Goal: Information Seeking & Learning: Learn about a topic

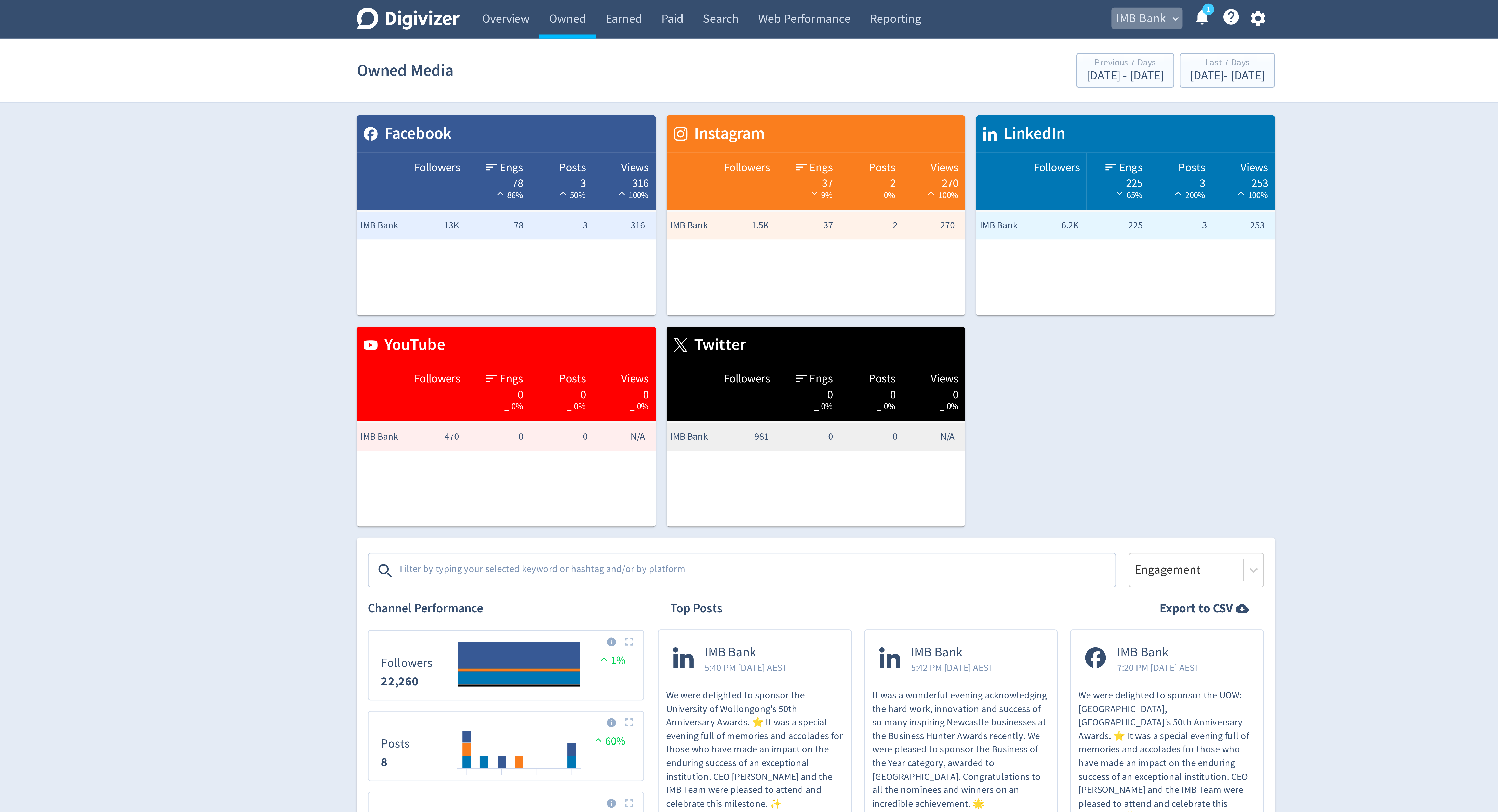
click at [865, 8] on span "IMB Bank" at bounding box center [869, 7] width 19 height 8
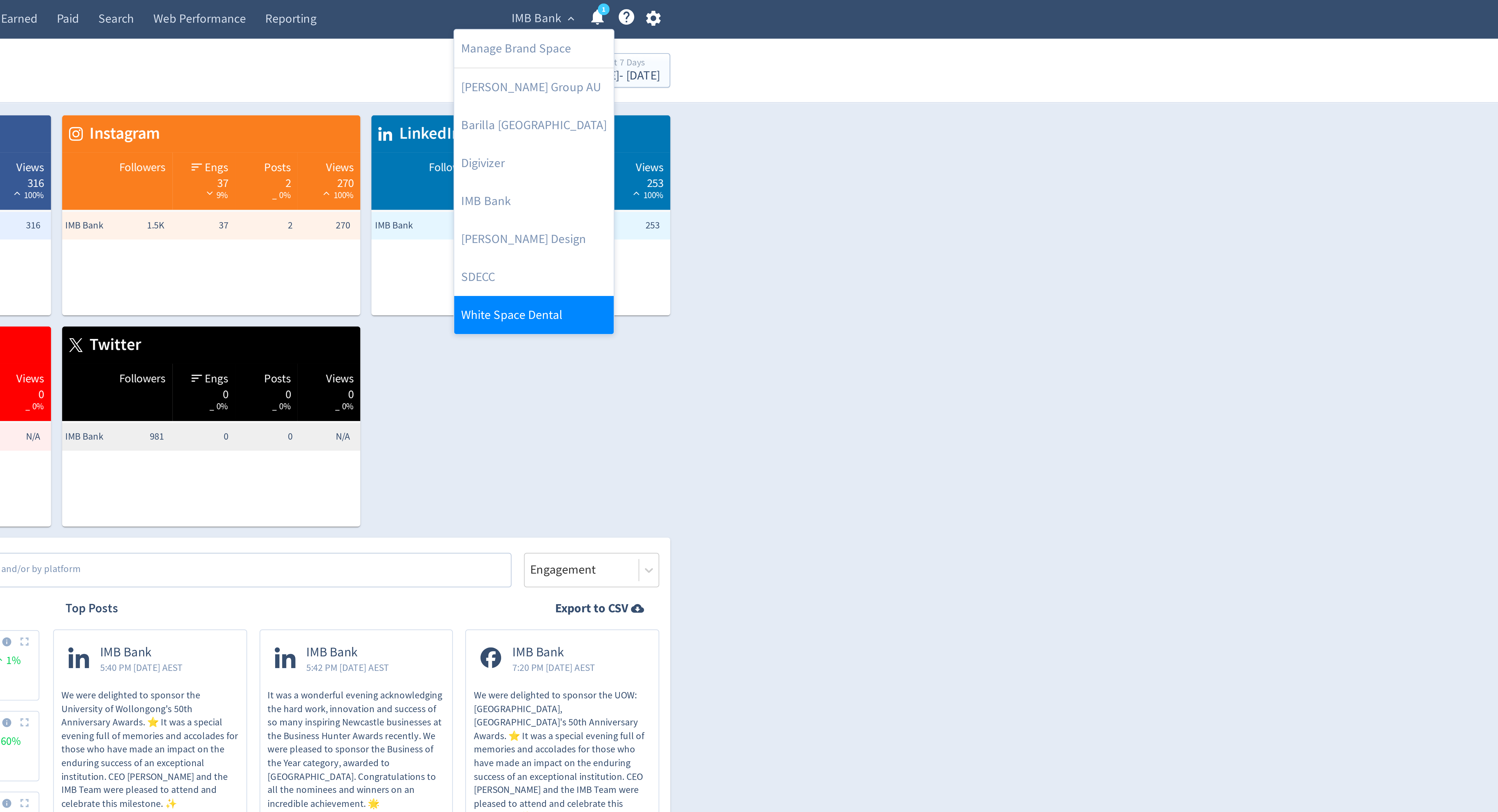
click at [847, 120] on link "White Space Dental" at bounding box center [868, 116] width 59 height 14
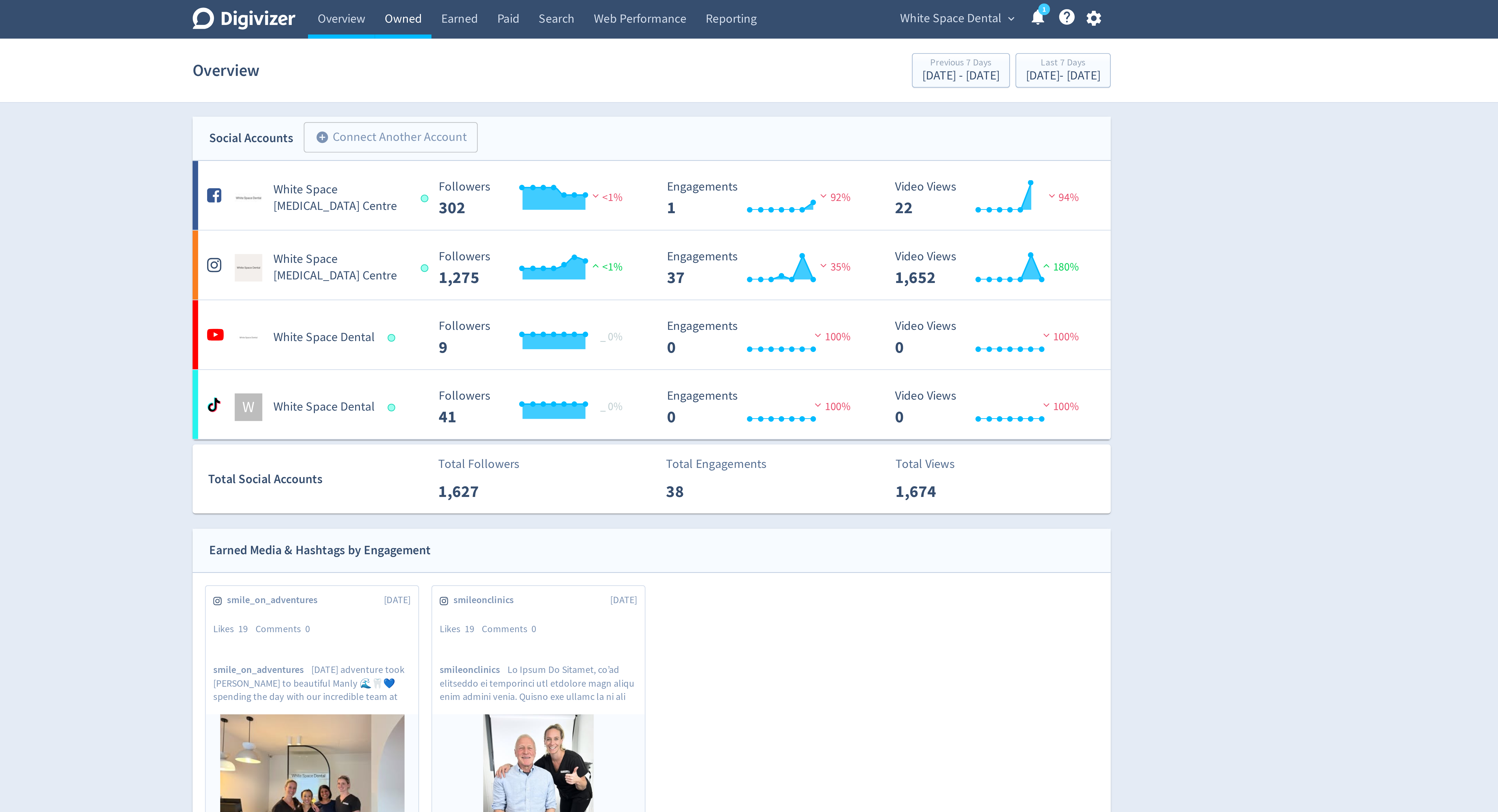
click at [654, 4] on link "Owned" at bounding box center [657, 7] width 21 height 15
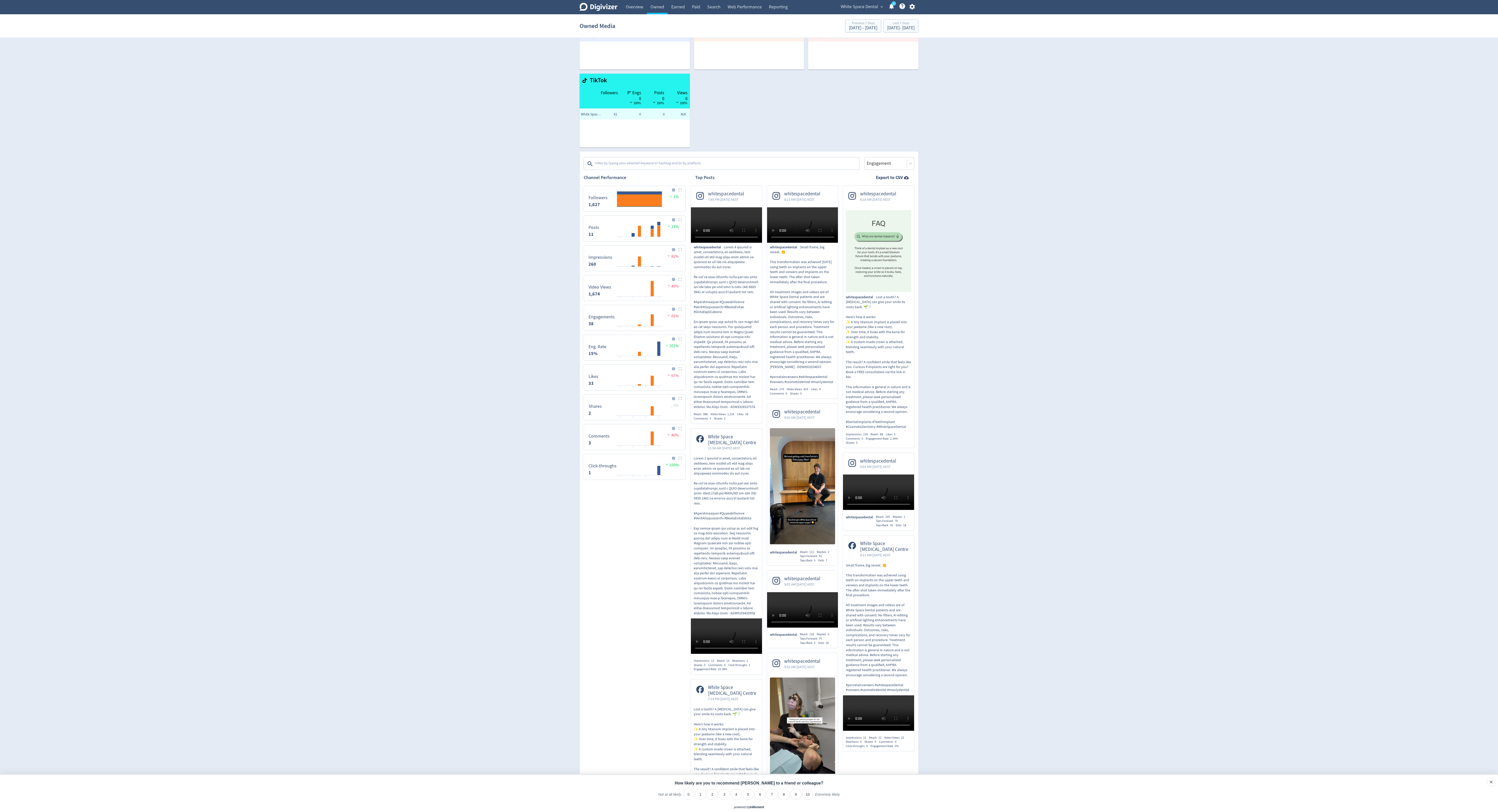
scroll to position [37, 0]
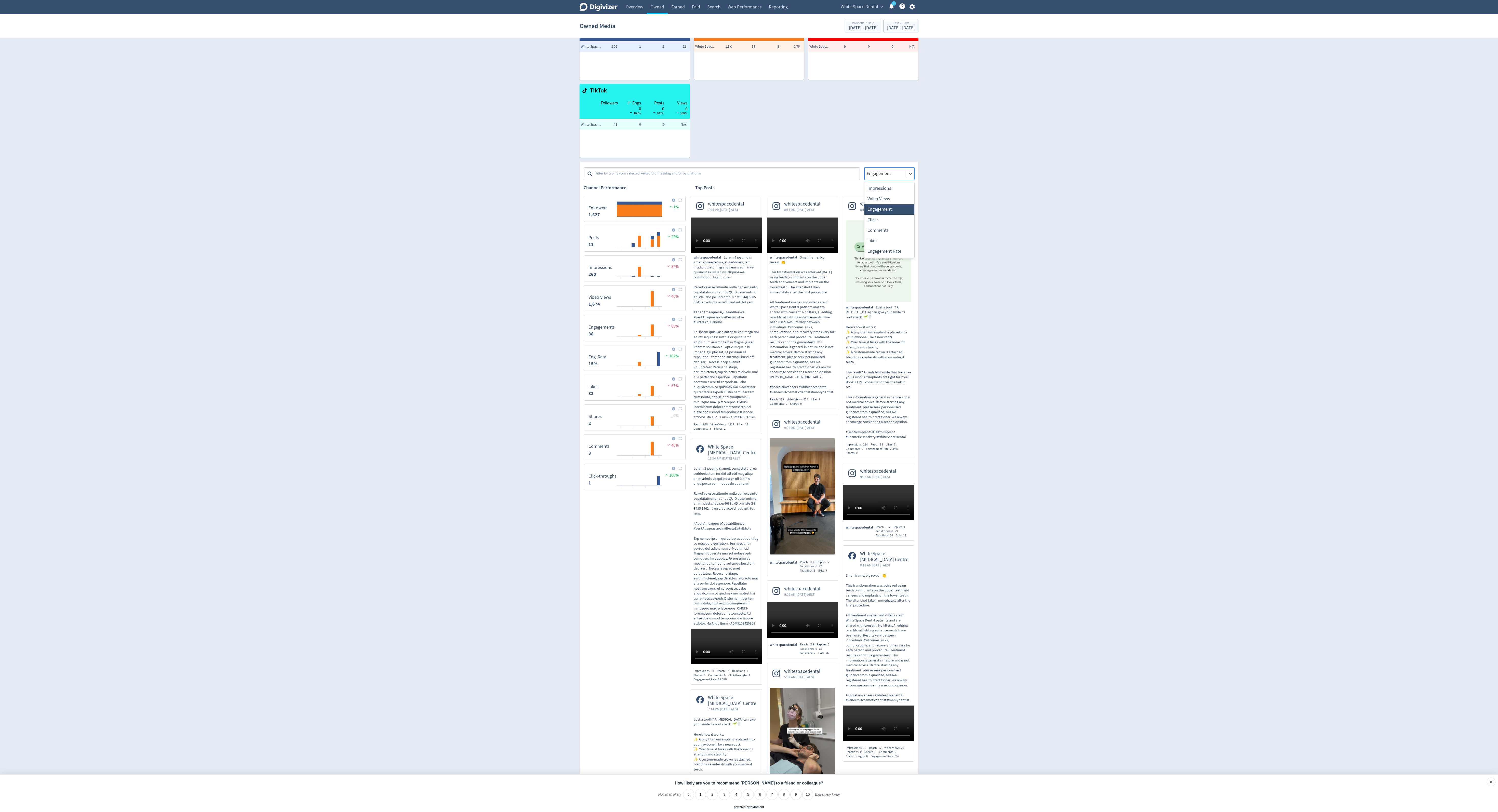
click at [894, 174] on div at bounding box center [886, 173] width 39 height 8
click at [890, 189] on div "Impressions" at bounding box center [889, 188] width 50 height 10
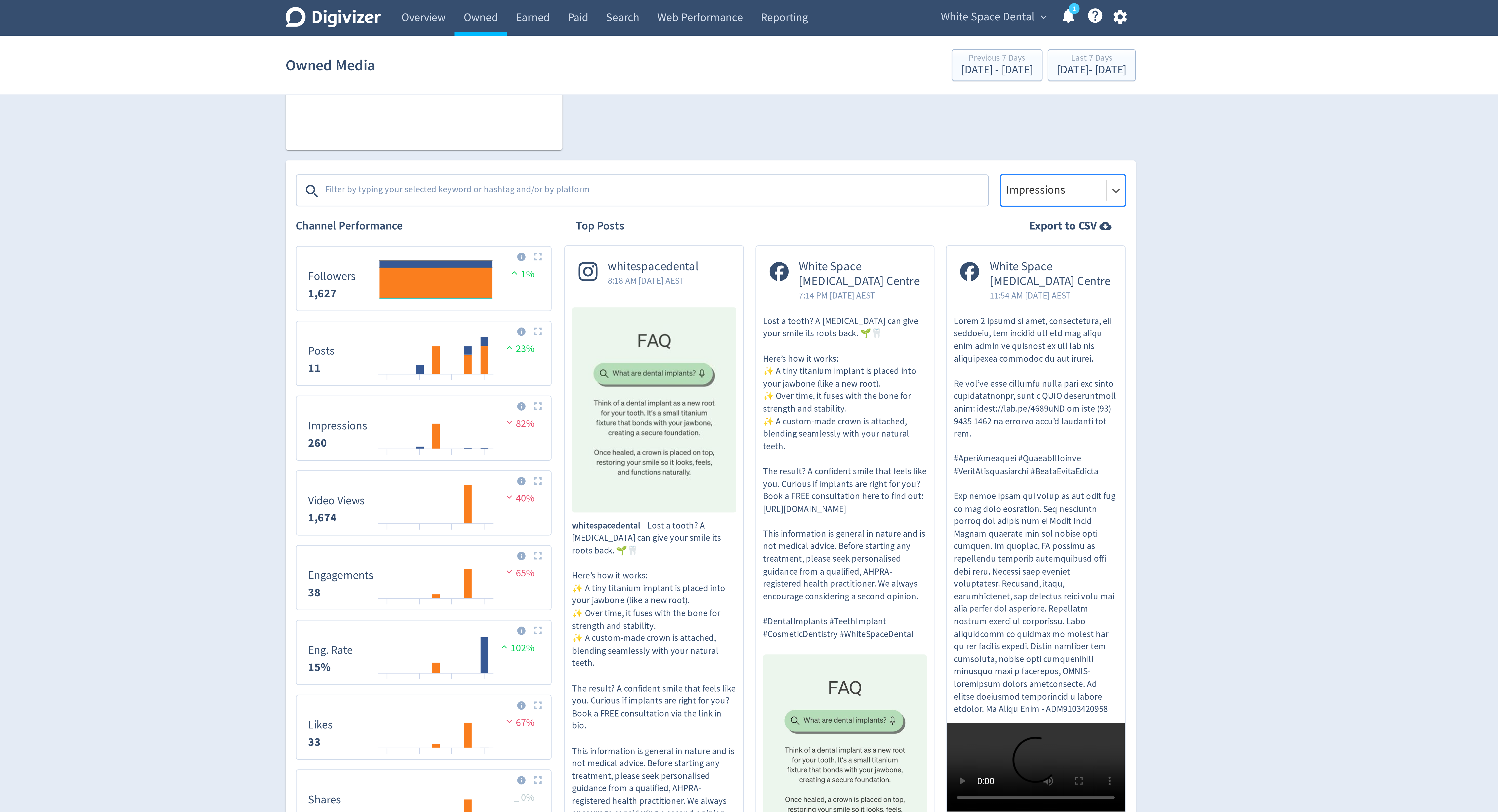
scroll to position [127, 0]
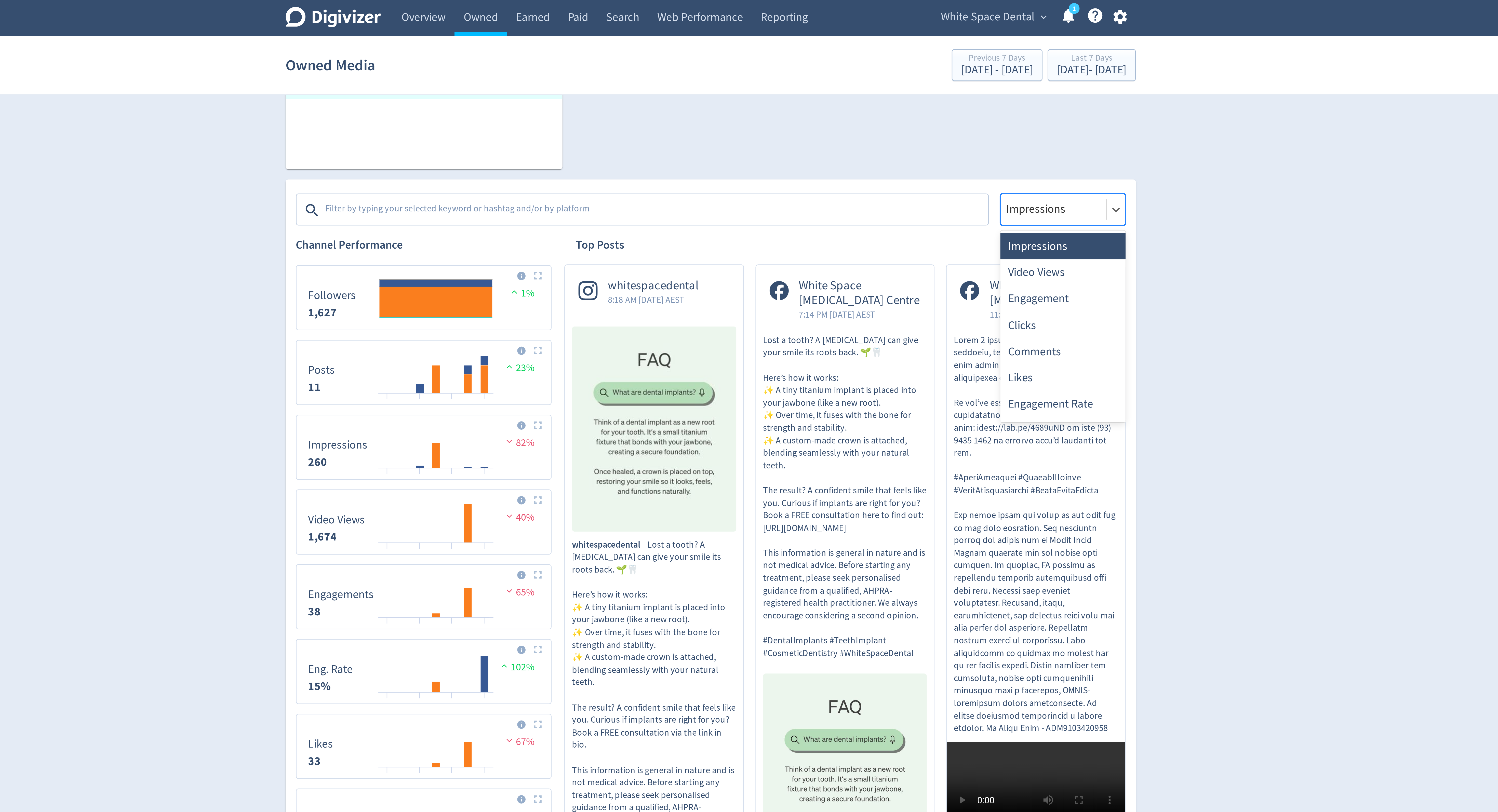
click at [887, 81] on div at bounding box center [886, 83] width 39 height 8
click at [890, 120] on div "Engagement" at bounding box center [889, 119] width 50 height 10
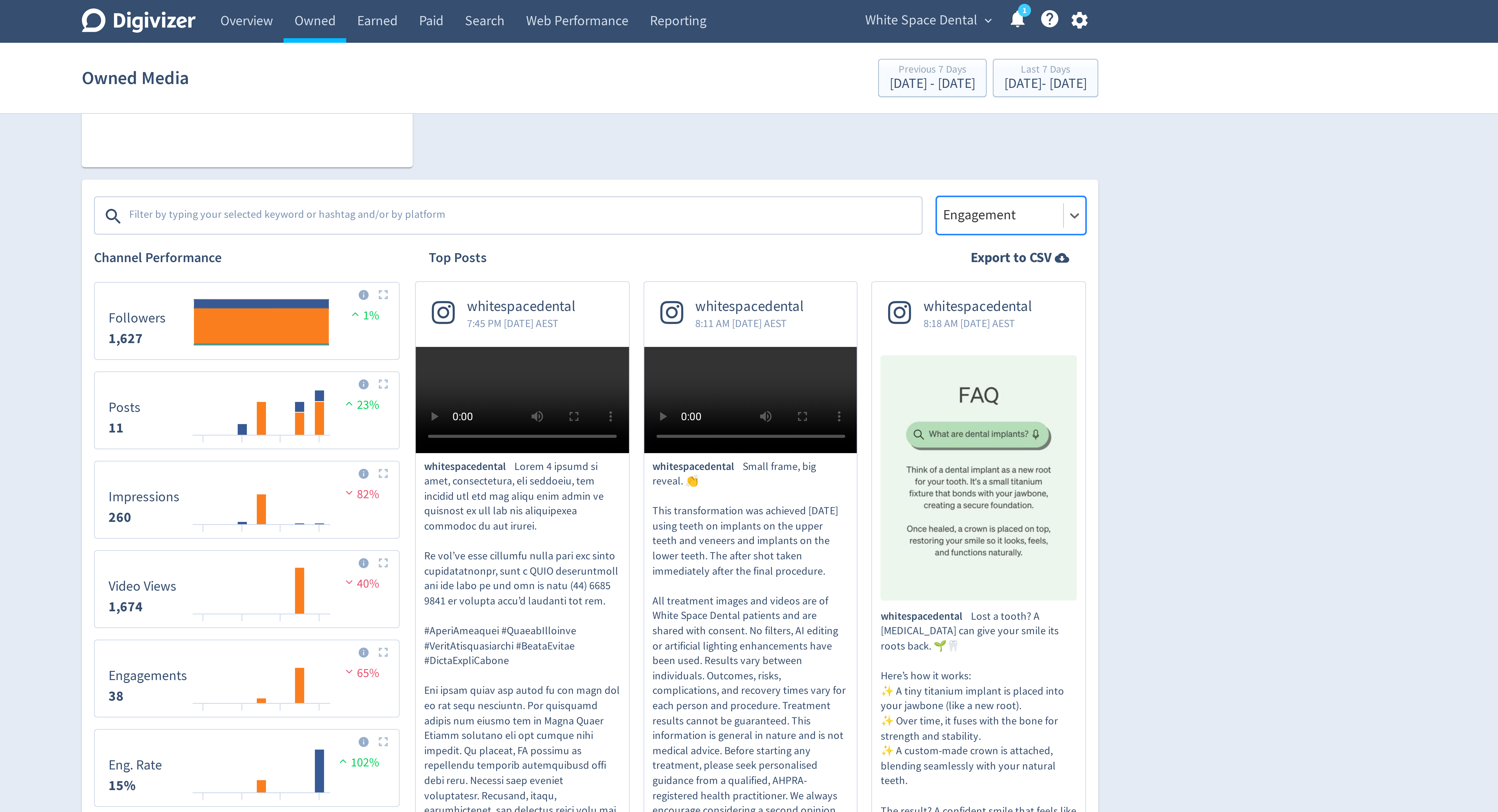
scroll to position [132, 0]
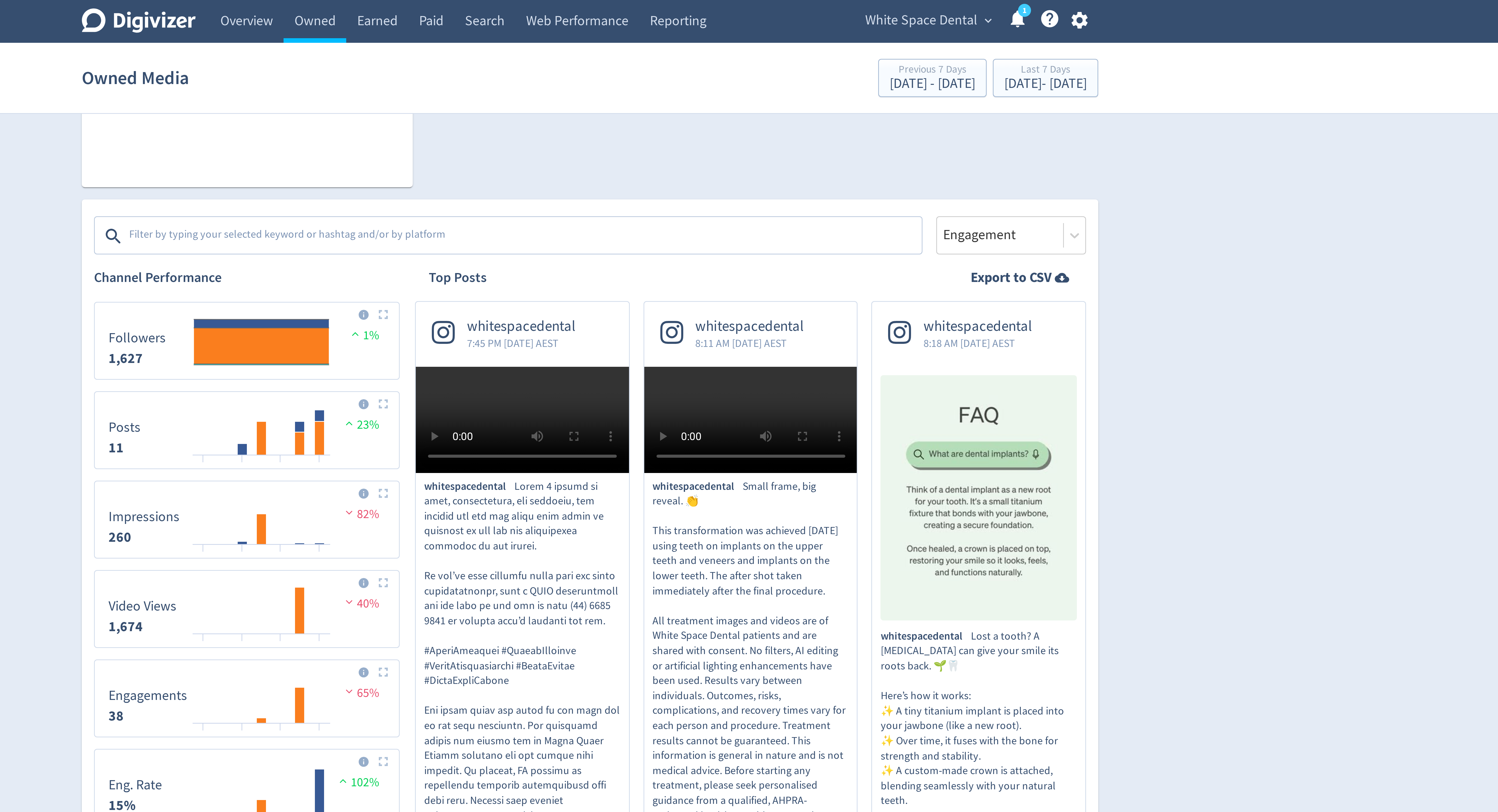
click at [741, 73] on div at bounding box center [722, 78] width 275 height 12
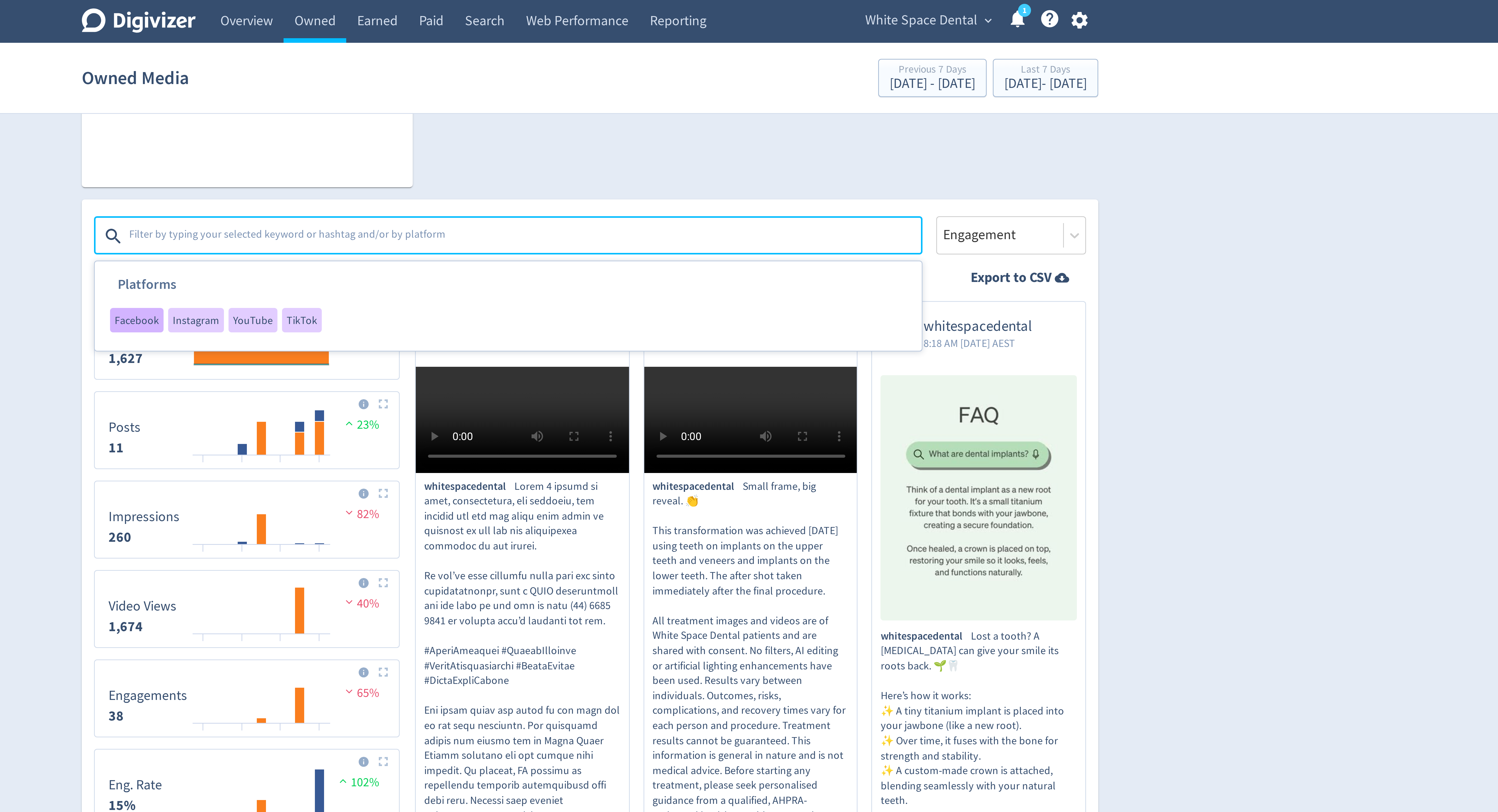
click at [602, 105] on span "Facebook" at bounding box center [598, 106] width 15 height 3
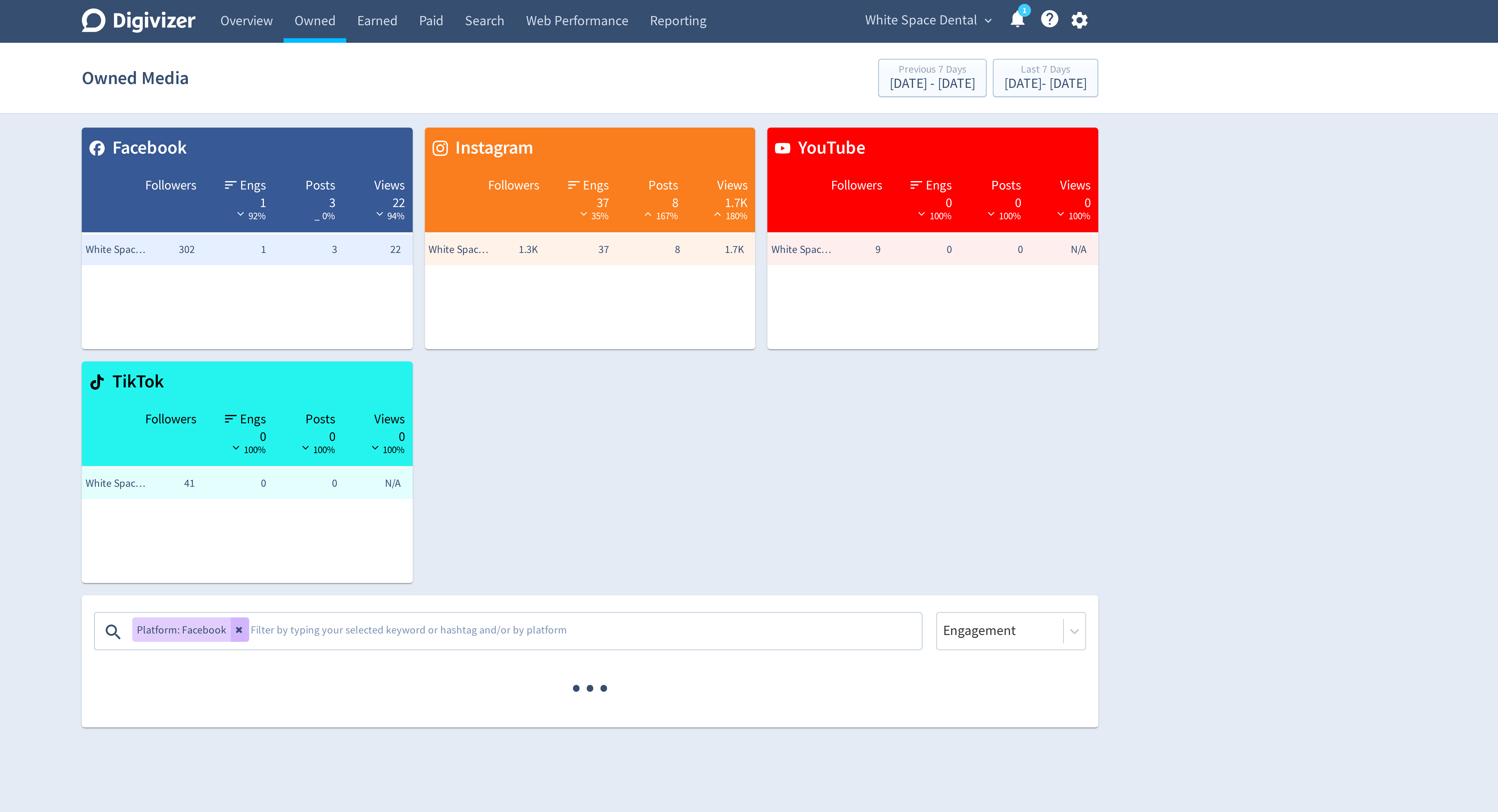
scroll to position [0, 0]
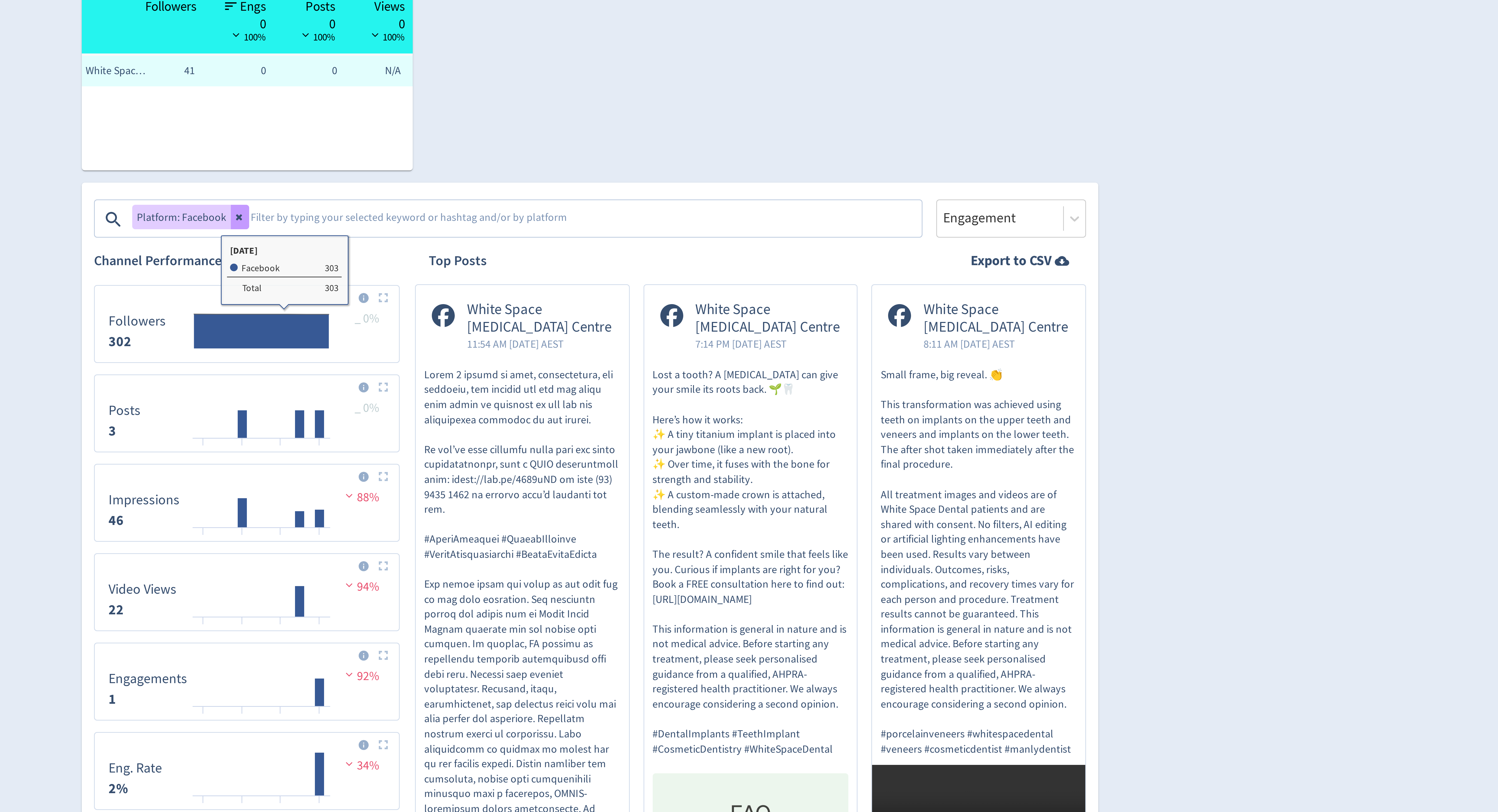
click at [632, 212] on icon at bounding box center [632, 209] width 3 height 3
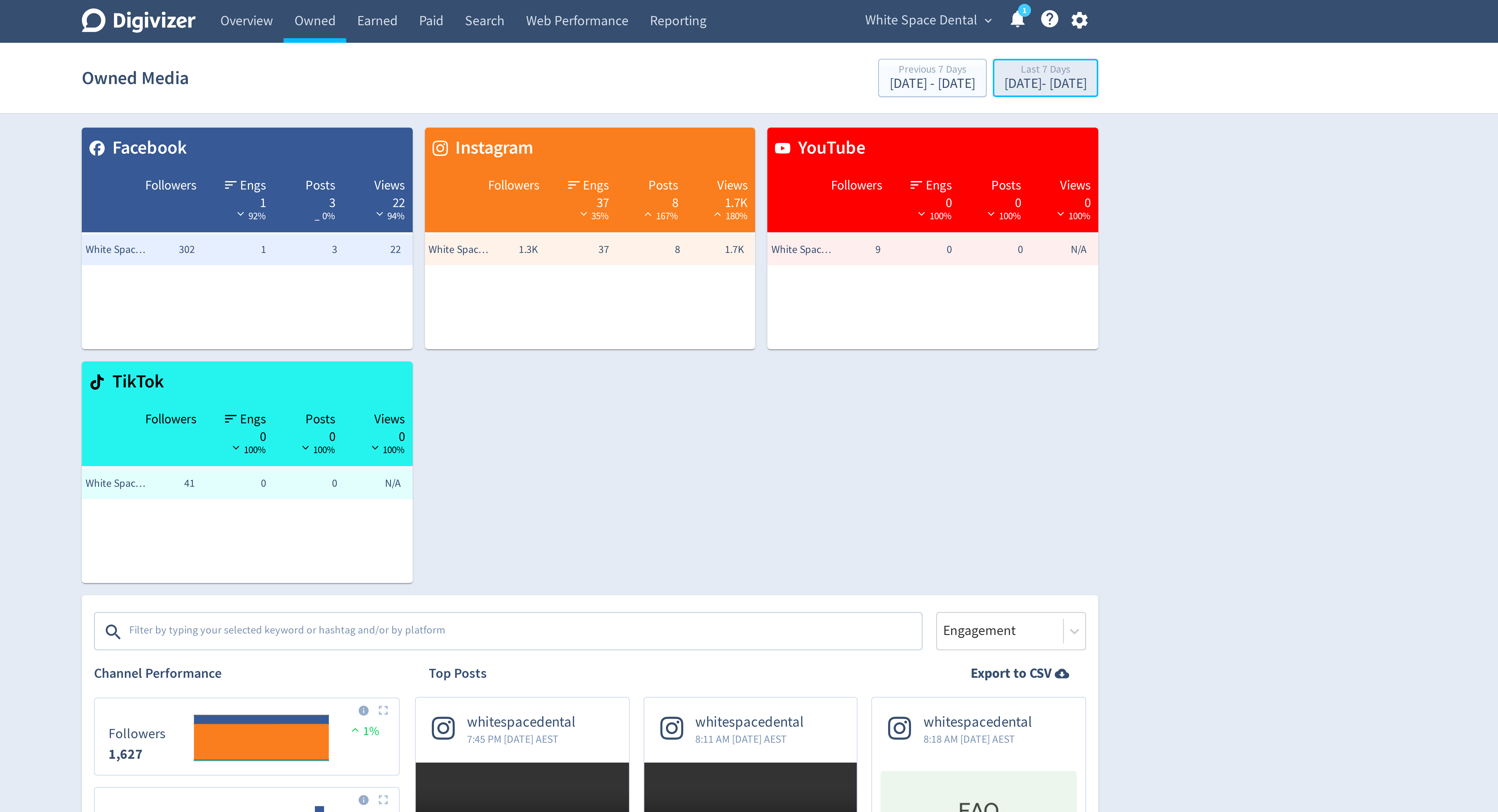
click at [899, 23] on div "Last 7 Days" at bounding box center [900, 23] width 27 height 4
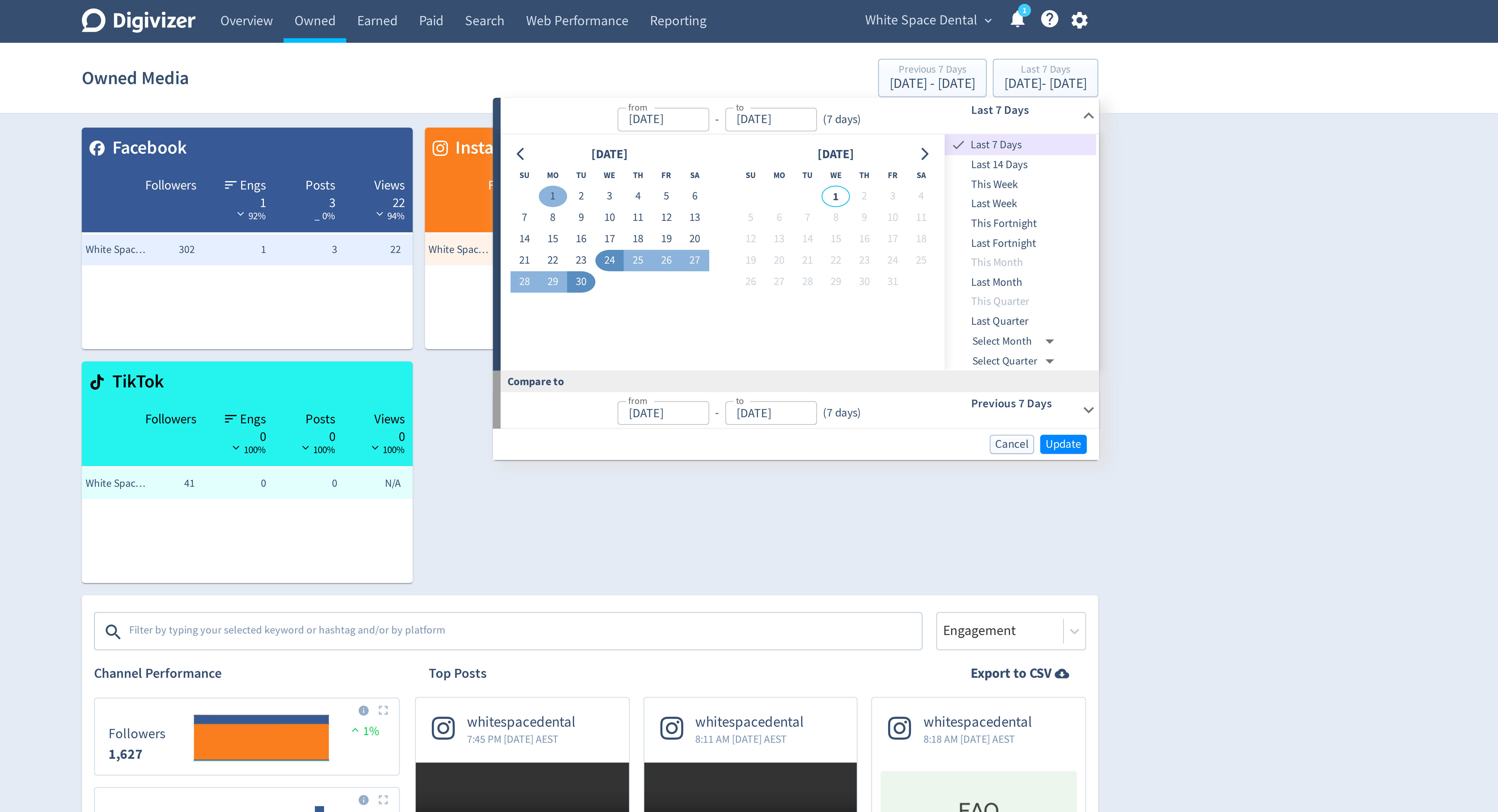
click at [734, 65] on button "1" at bounding box center [737, 65] width 9 height 7
type input "Sep 01, 2025"
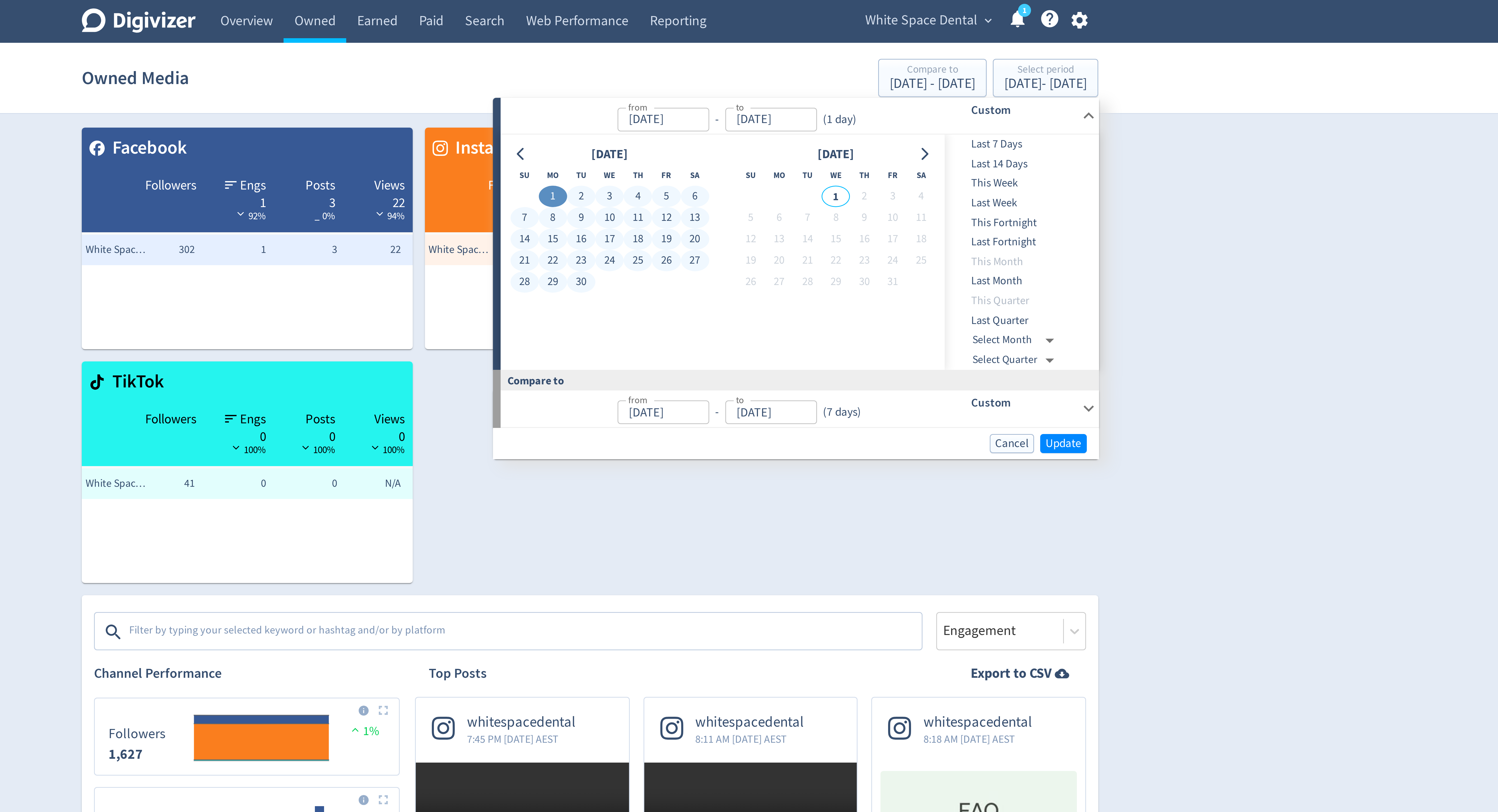
click at [745, 97] on button "30" at bounding box center [746, 94] width 9 height 7
type input "[DATE]"
type input "Aug 02, 2025"
type input "Aug 31, 2025"
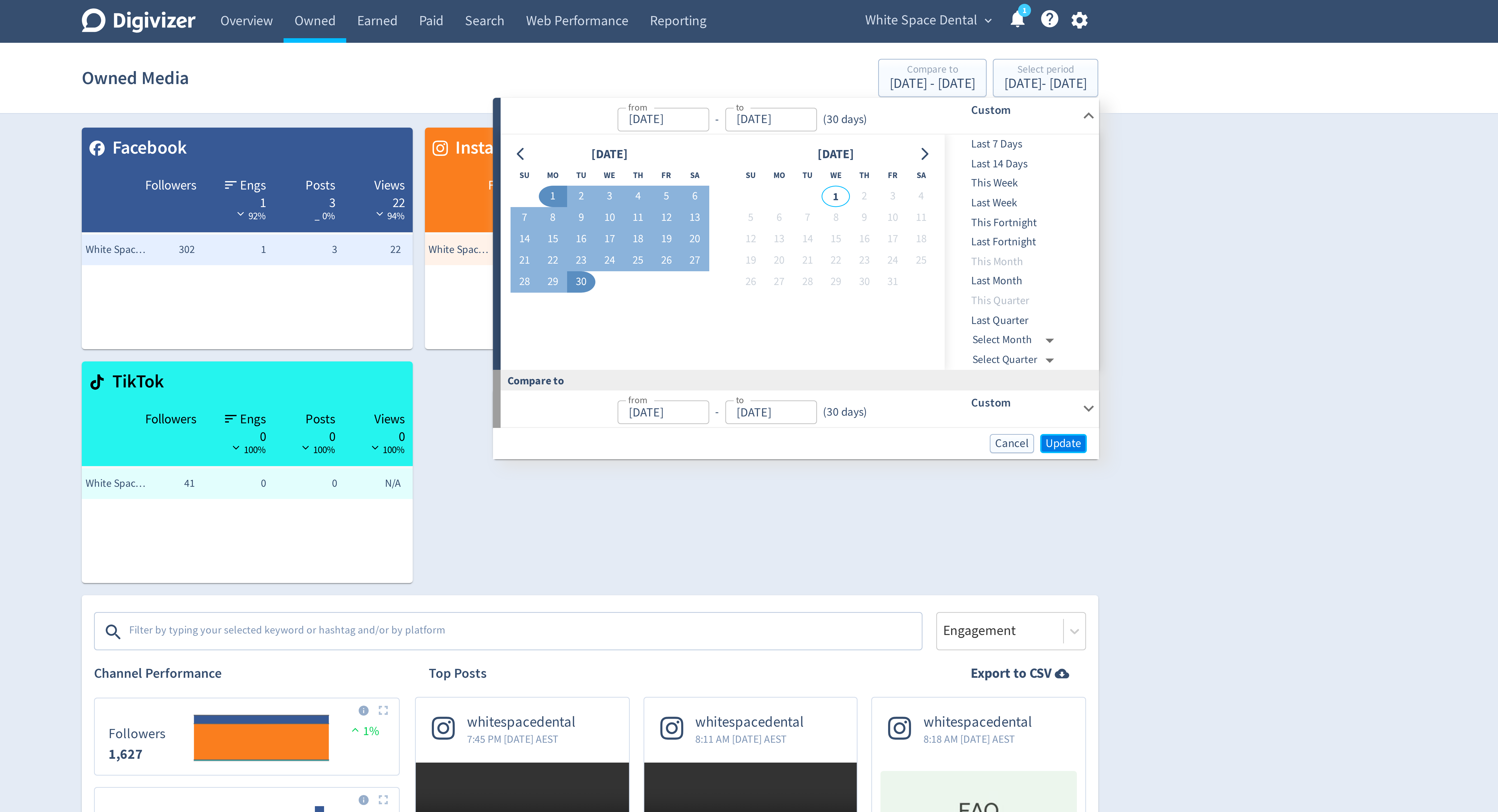
click at [907, 146] on span "Update" at bounding box center [907, 148] width 12 height 4
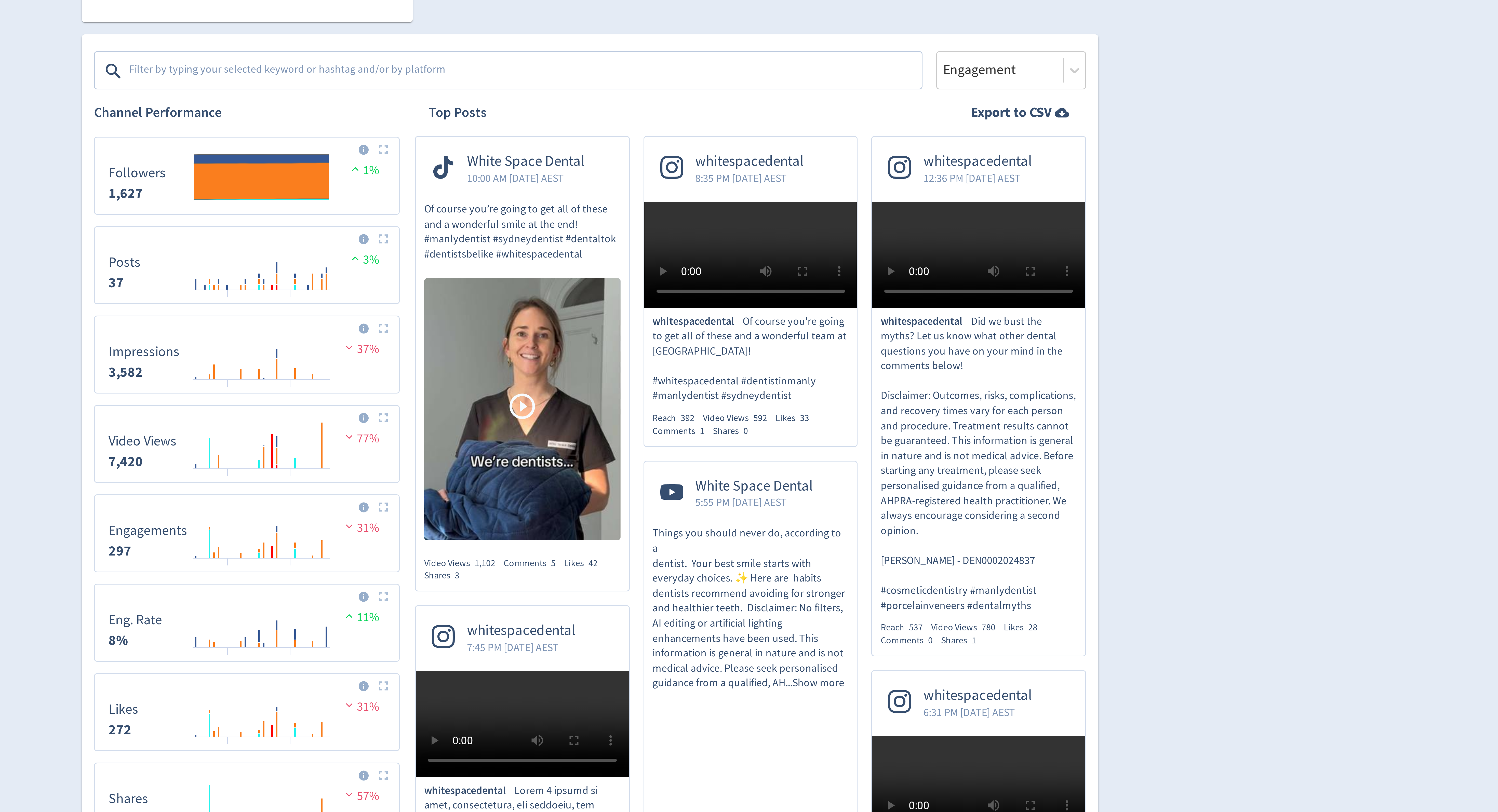
click at [703, 212] on textarea at bounding box center [727, 211] width 264 height 10
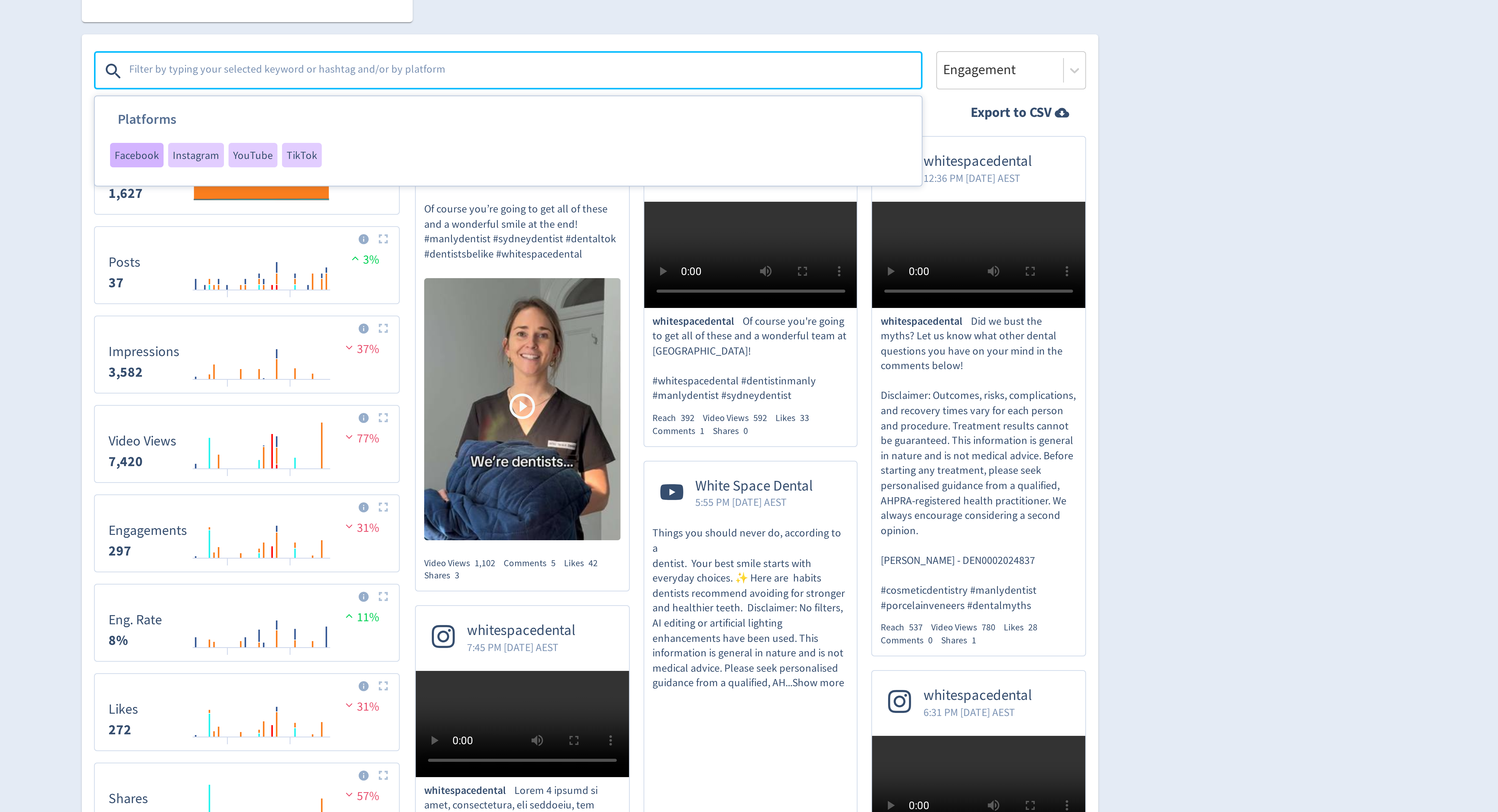
click at [604, 242] on div "Facebook" at bounding box center [598, 238] width 18 height 8
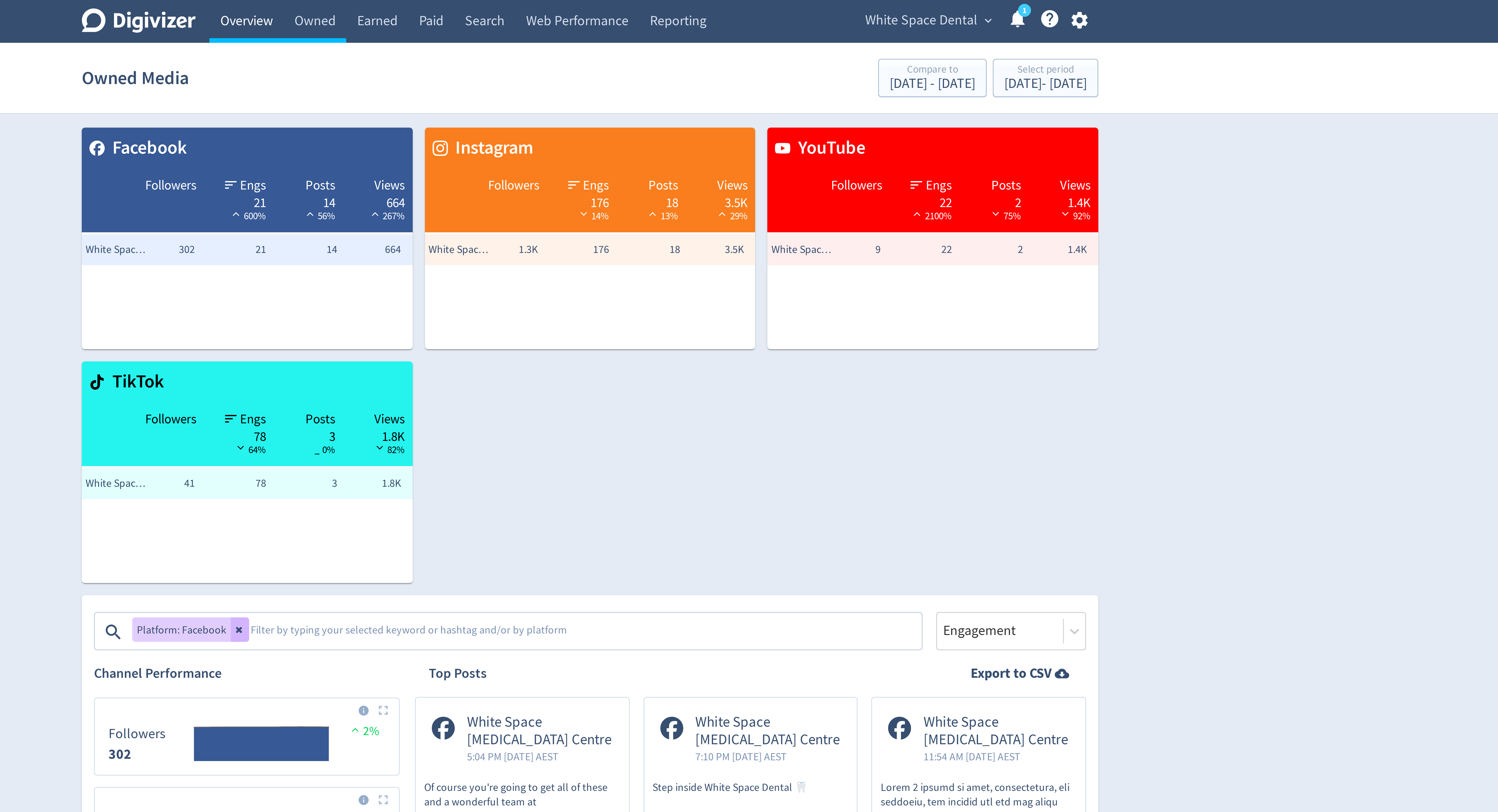
click at [639, 8] on link "Overview" at bounding box center [634, 7] width 24 height 15
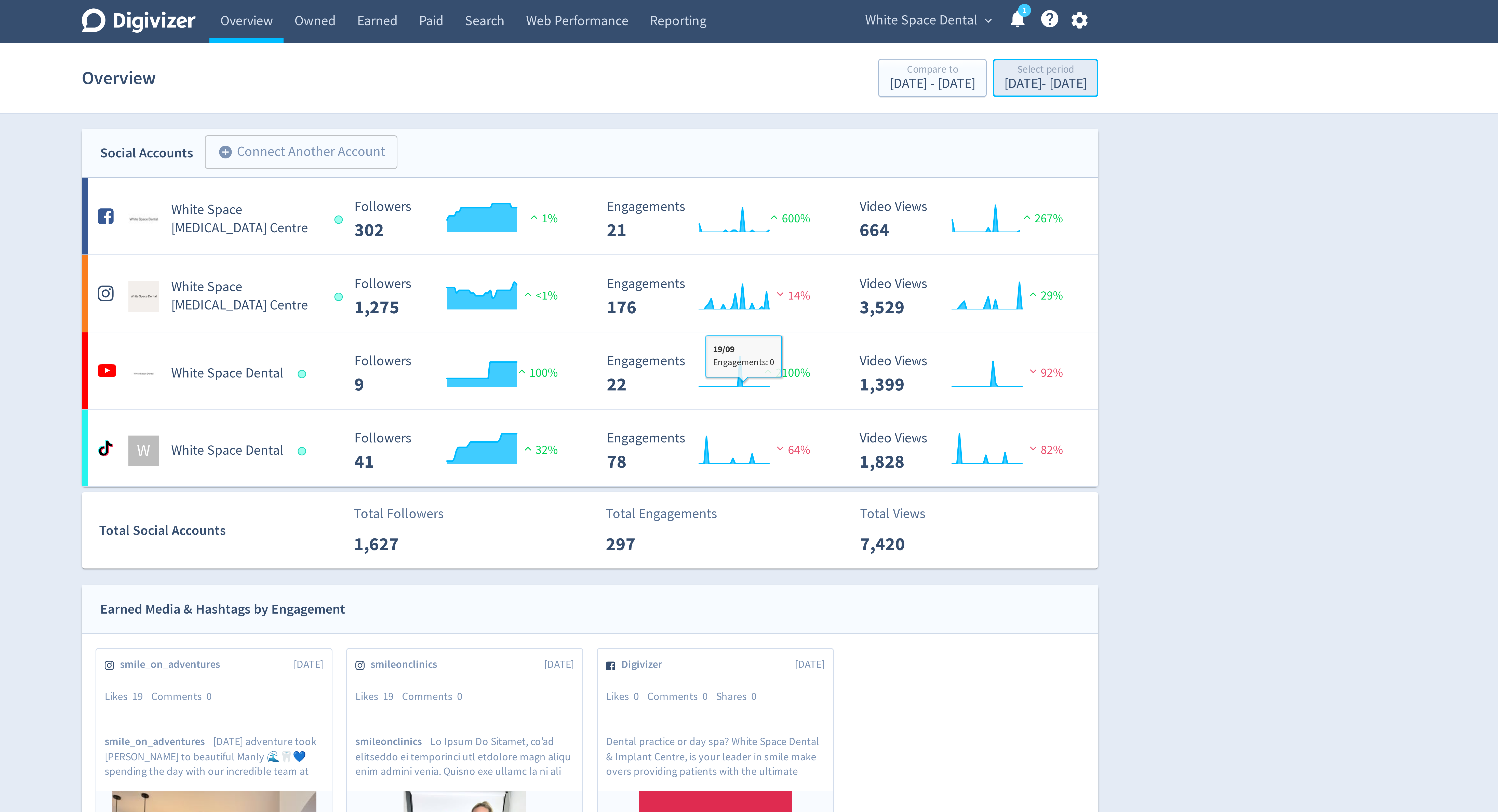
click at [892, 24] on div "Select period" at bounding box center [900, 23] width 27 height 4
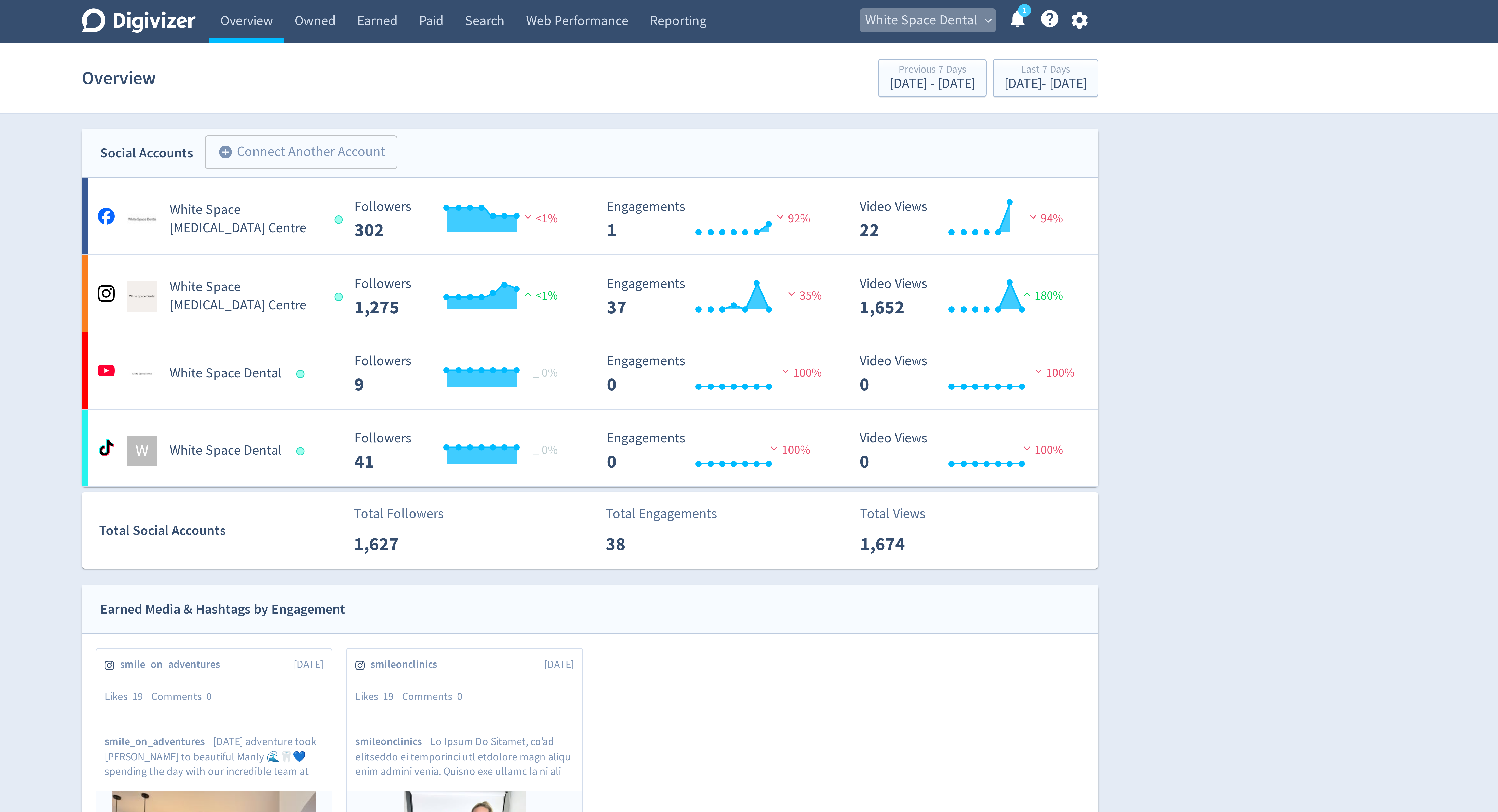
click at [858, 8] on span "White Space Dental" at bounding box center [859, 7] width 37 height 8
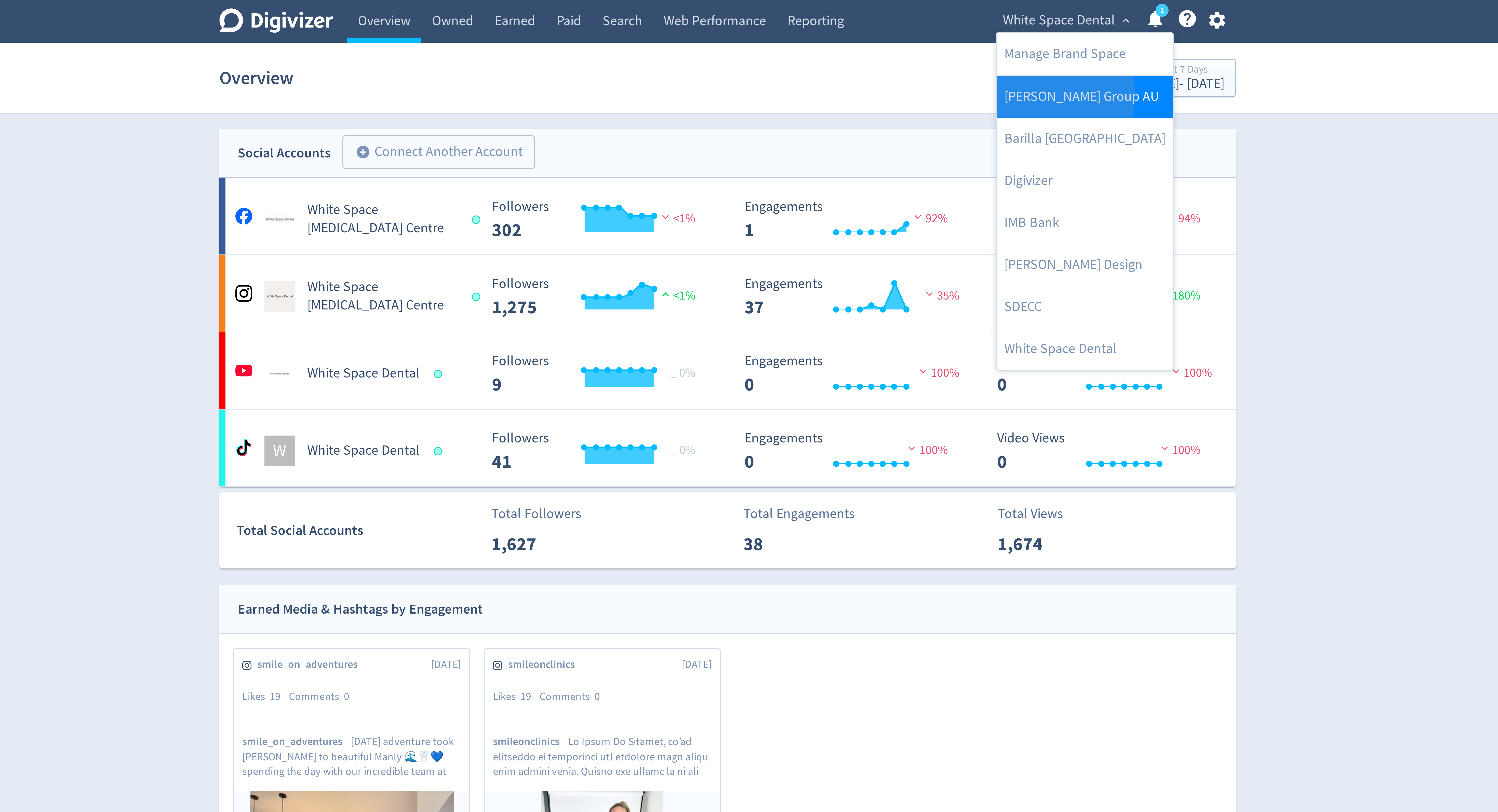
click at [853, 32] on link "[PERSON_NAME] Group AU" at bounding box center [868, 32] width 59 height 14
